Goal: Task Accomplishment & Management: Complete application form

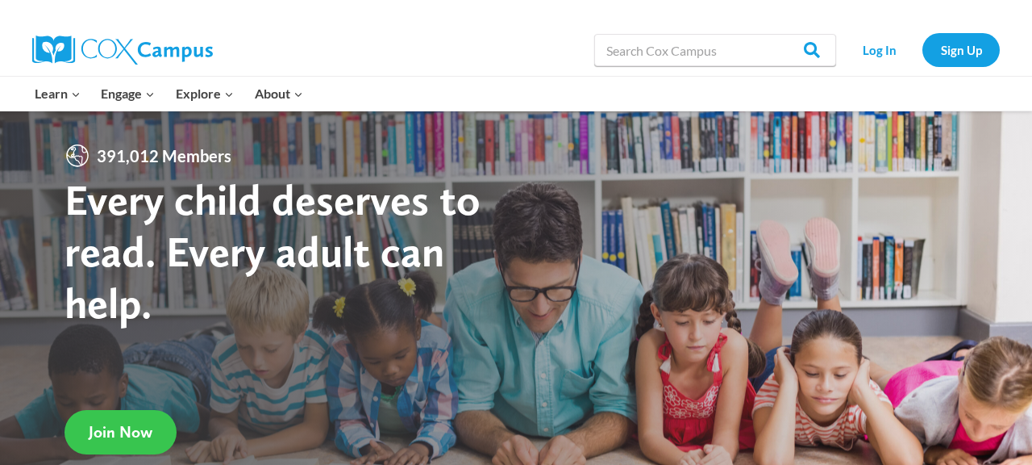
click at [110, 445] on link "Join Now" at bounding box center [121, 432] width 112 height 44
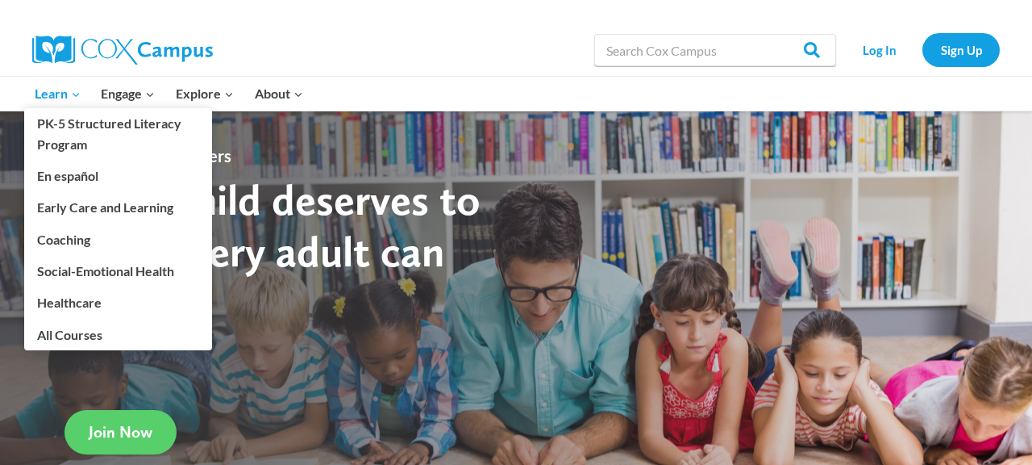
click at [63, 91] on span "Learn Expand" at bounding box center [58, 93] width 46 height 21
click at [80, 206] on link "Early Care and Learning" at bounding box center [118, 207] width 188 height 31
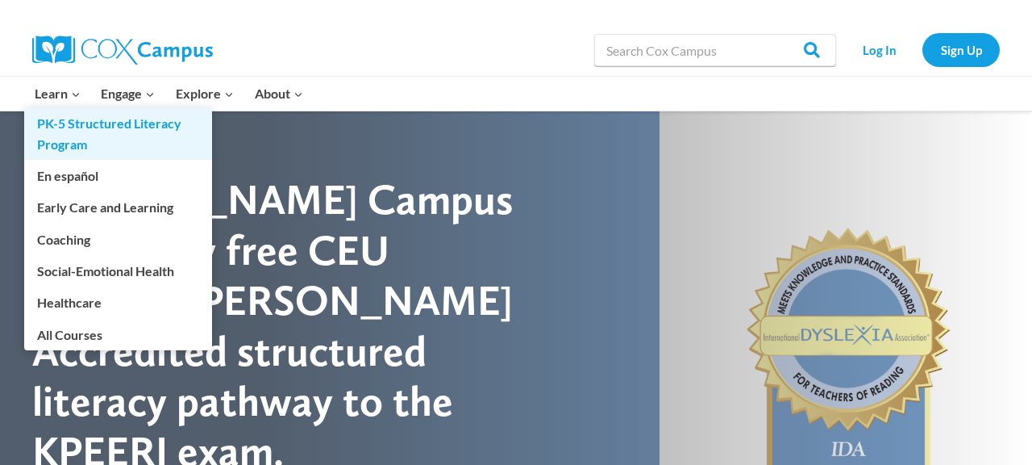
click at [107, 127] on link "PK-5 Structured Literacy Program" at bounding box center [118, 134] width 188 height 52
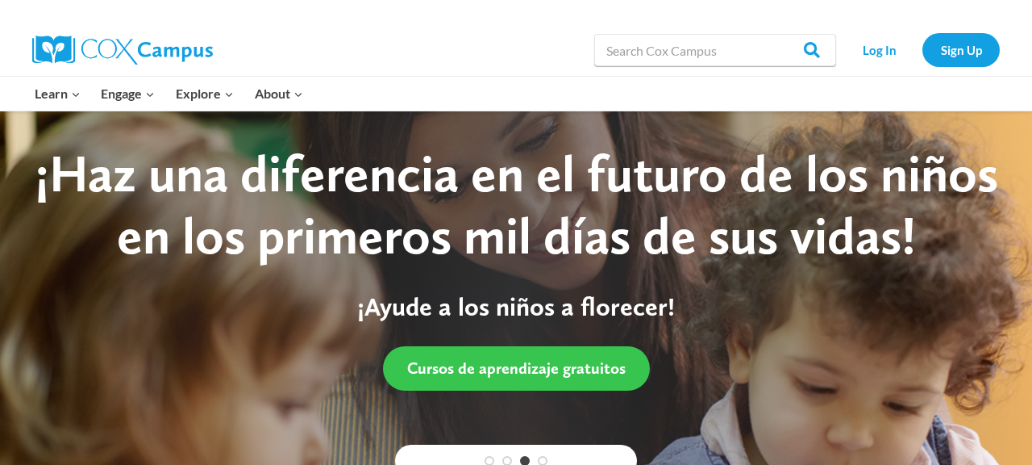
click at [474, 377] on span "Cursos de aprendizaje gratuitos" at bounding box center [516, 367] width 219 height 19
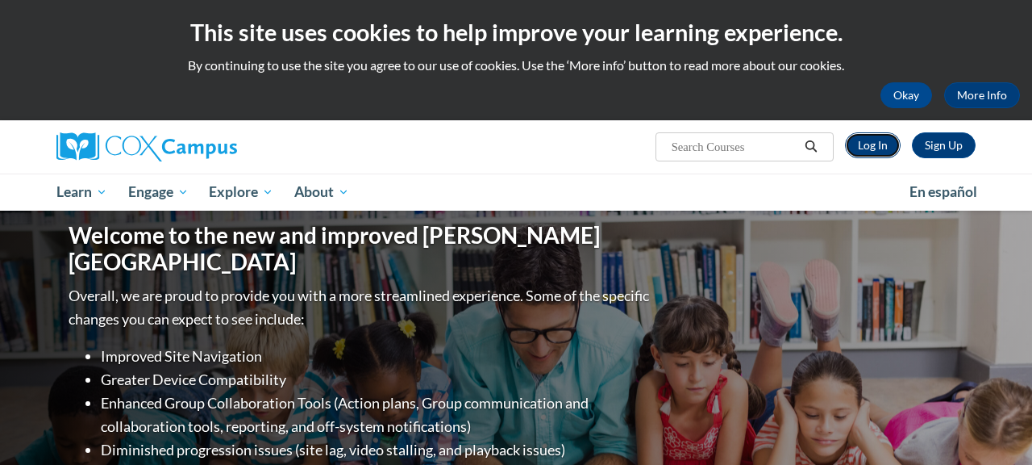
click at [865, 151] on link "Log In" at bounding box center [873, 145] width 56 height 26
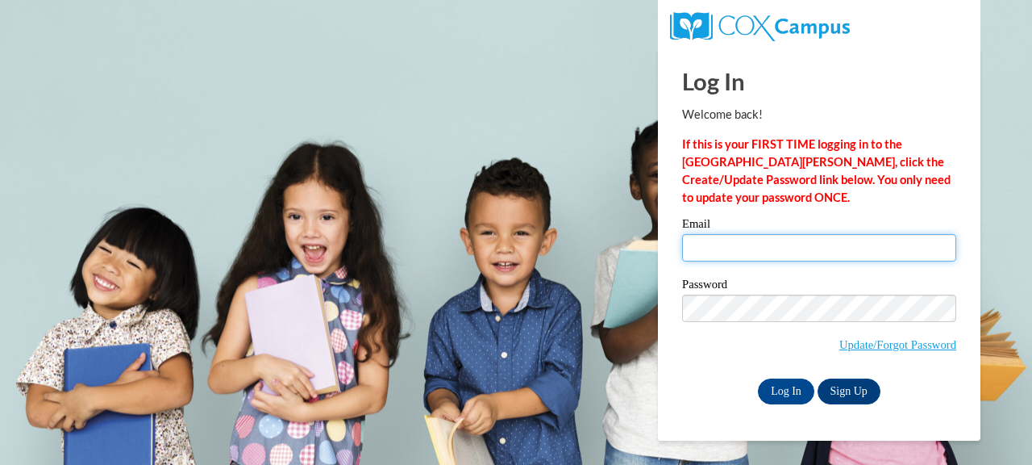
click at [716, 244] on input "Email" at bounding box center [819, 247] width 274 height 27
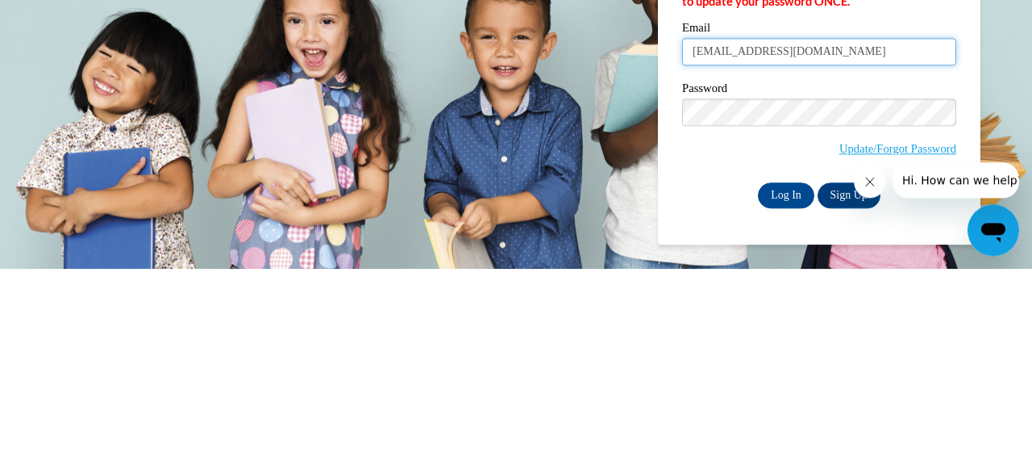
type input "dhoward.ltcc@gmail.com"
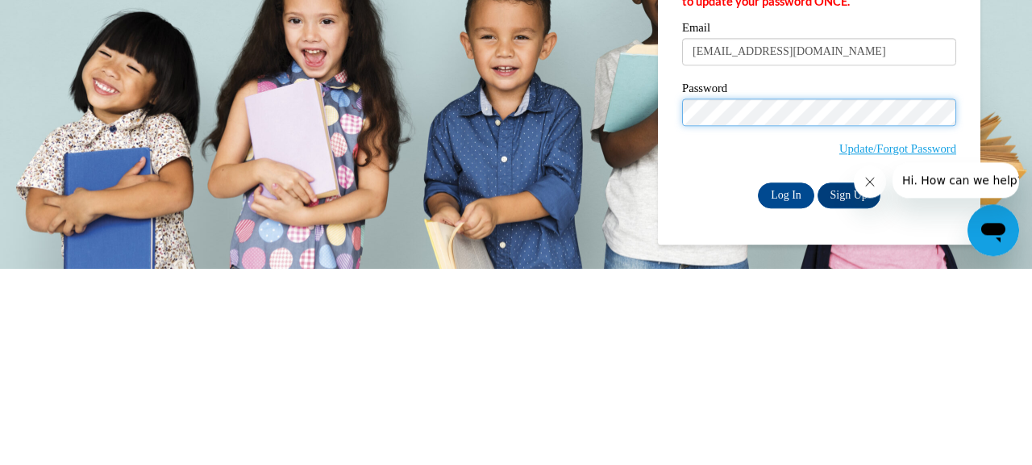
click at [758, 378] on input "Log In" at bounding box center [786, 391] width 56 height 26
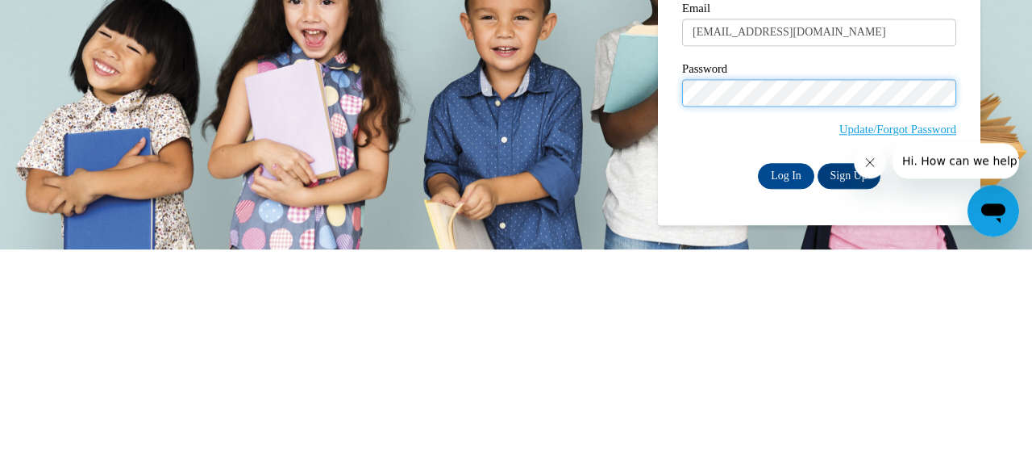
click at [758, 378] on input "Log In" at bounding box center [786, 391] width 56 height 26
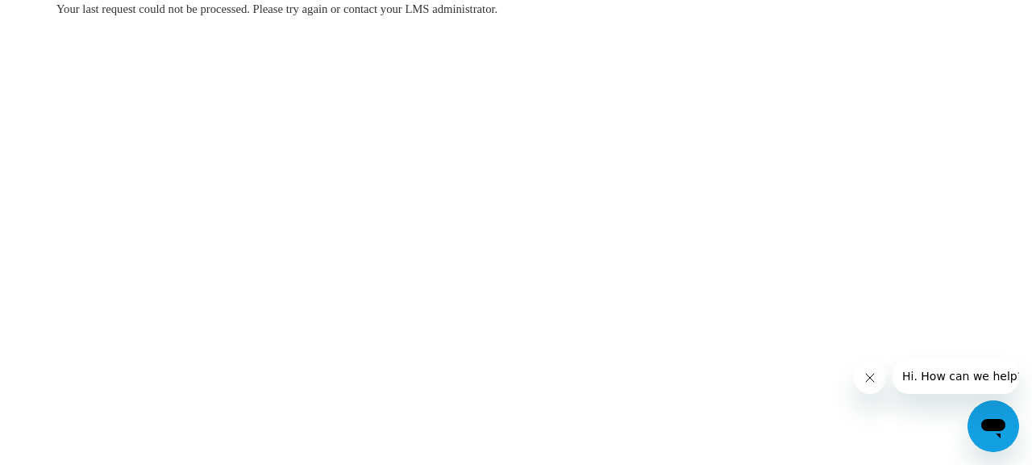
click at [128, 319] on body "Your last request could not be processed. Please try again or contact your LMS …" at bounding box center [516, 232] width 1032 height 465
click at [128, 335] on body "Your last request could not be processed. Please try again or contact your LMS …" at bounding box center [516, 232] width 1032 height 465
click at [129, 338] on body "Your last request could not be processed. Please try again or contact your LMS …" at bounding box center [516, 232] width 1032 height 465
click at [135, 329] on body "Your last request could not be processed. Please try again or contact your LMS …" at bounding box center [516, 232] width 1032 height 465
click at [135, 321] on body "Your last request could not be processed. Please try again or contact your LMS …" at bounding box center [516, 232] width 1032 height 465
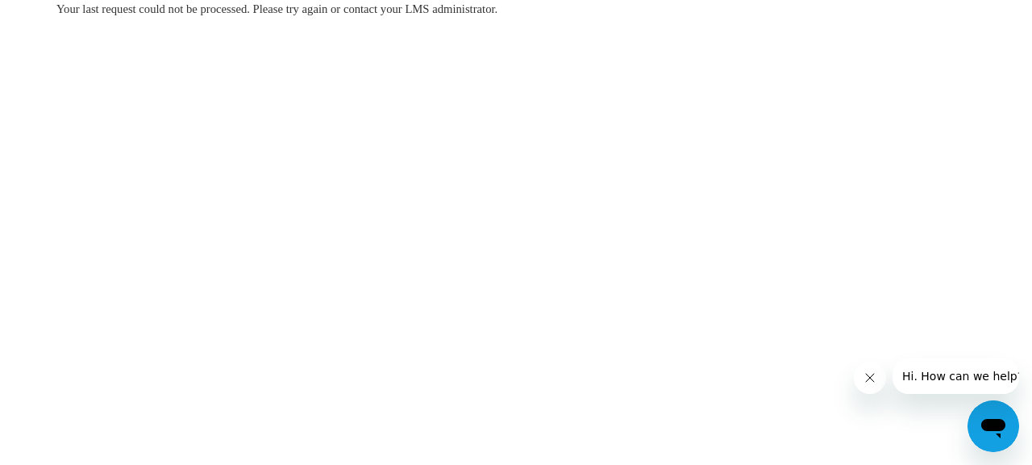
click at [138, 321] on body "Your last request could not be processed. Please try again or contact your LMS …" at bounding box center [516, 232] width 1032 height 465
click at [138, 319] on body "Your last request could not be processed. Please try again or contact your LMS …" at bounding box center [516, 232] width 1032 height 465
click at [141, 319] on body "Your last request could not be processed. Please try again or contact your LMS …" at bounding box center [516, 232] width 1032 height 465
click at [142, 317] on body "Your last request could not be processed. Please try again or contact your LMS …" at bounding box center [516, 232] width 1032 height 465
click at [145, 319] on body "Your last request could not be processed. Please try again or contact your LMS …" at bounding box center [516, 232] width 1032 height 465
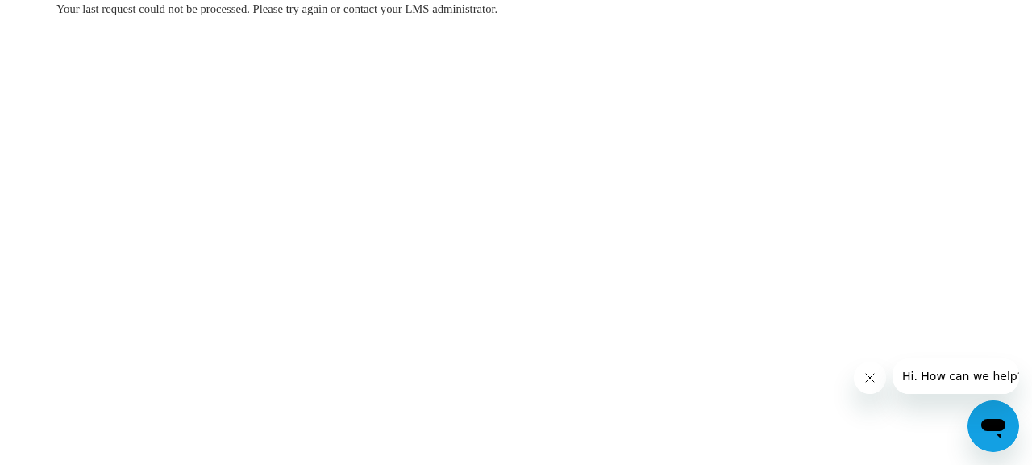
click at [152, 319] on body "Your last request could not be processed. Please try again or contact your LMS …" at bounding box center [516, 232] width 1032 height 465
click at [148, 311] on body "Your last request could not be processed. Please try again or contact your LMS …" at bounding box center [516, 232] width 1032 height 465
click at [143, 304] on body "Your last request could not be processed. Please try again or contact your LMS …" at bounding box center [516, 232] width 1032 height 465
click at [140, 306] on body "Your last request could not be processed. Please try again or contact your LMS …" at bounding box center [516, 232] width 1032 height 465
click at [138, 313] on body "Your last request could not be processed. Please try again or contact your LMS …" at bounding box center [516, 232] width 1032 height 465
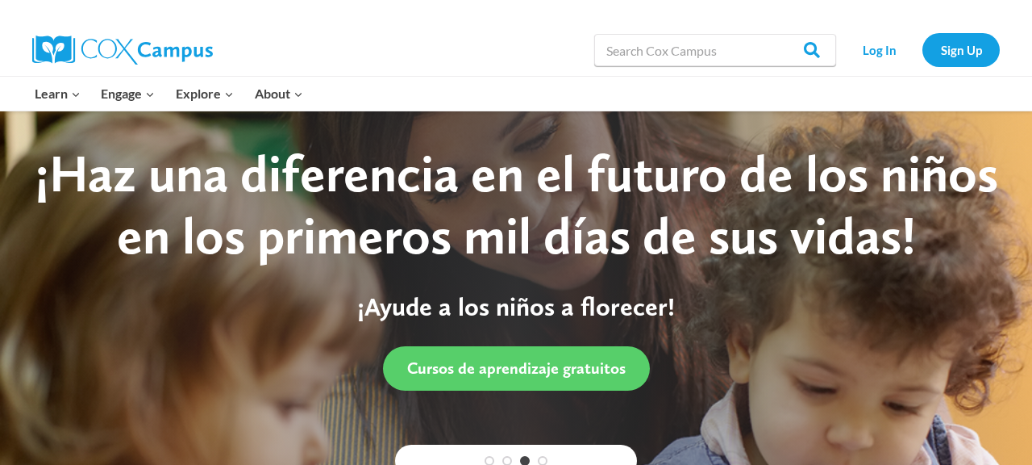
click at [1027, 113] on div at bounding box center [516, 298] width 1032 height 377
